Goal: Find specific page/section: Find specific page/section

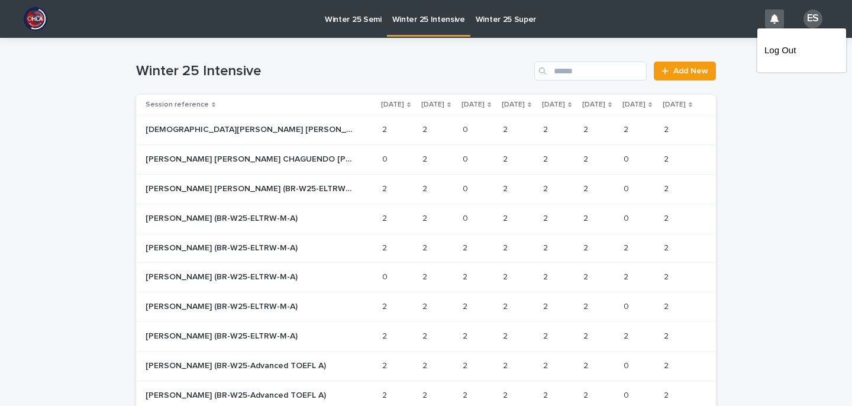
click at [629, 47] on div "Winter 25 Intensive Add New" at bounding box center [426, 66] width 580 height 57
click at [350, 17] on p "Winter 25 Semi" at bounding box center [353, 12] width 57 height 25
